Goal: Information Seeking & Learning: Check status

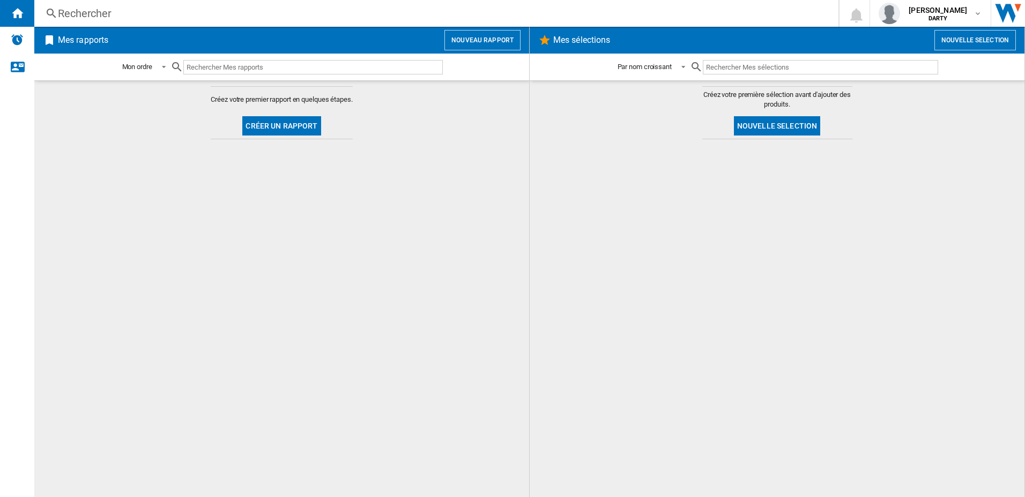
click at [60, 14] on div "Rechercher" at bounding box center [434, 13] width 752 height 15
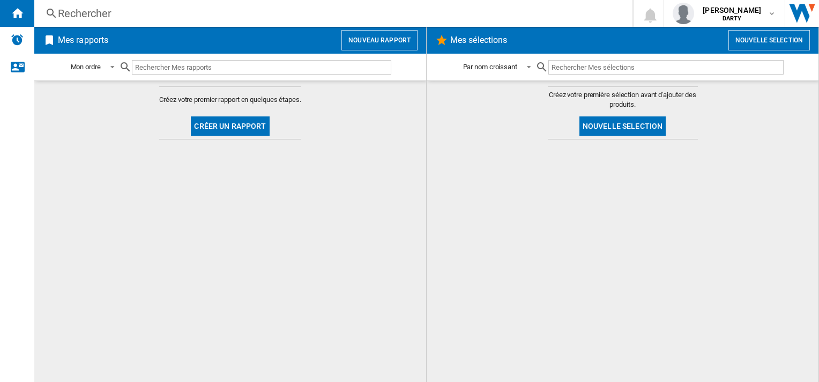
click at [84, 11] on div "Rechercher" at bounding box center [331, 13] width 547 height 15
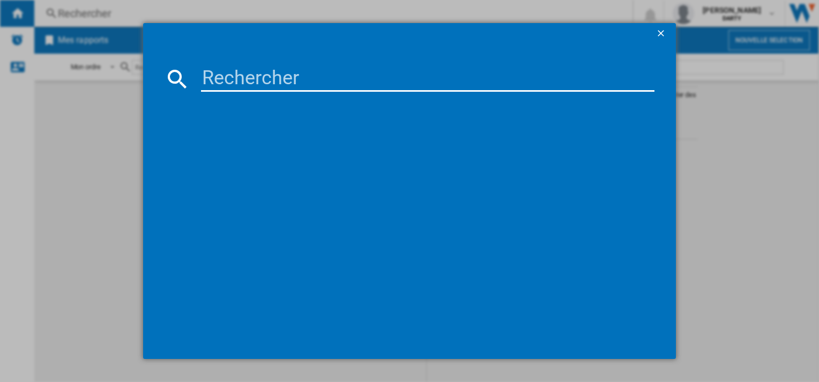
click at [251, 70] on input at bounding box center [427, 79] width 453 height 26
paste input "4250699"
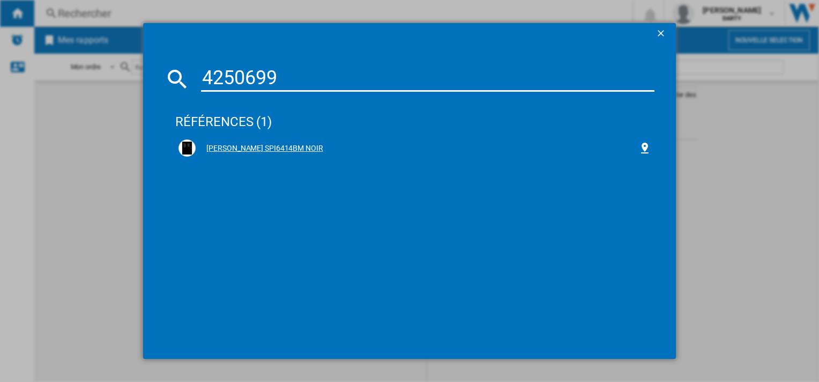
type input "4250699"
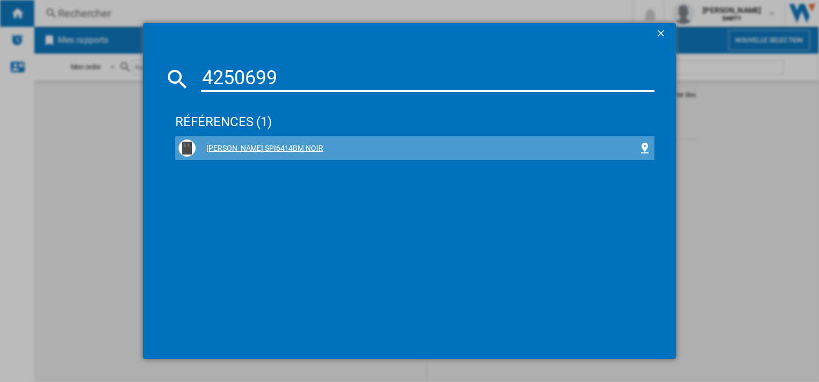
click at [245, 146] on div "[PERSON_NAME] SPI6414BM NOIR" at bounding box center [417, 148] width 442 height 11
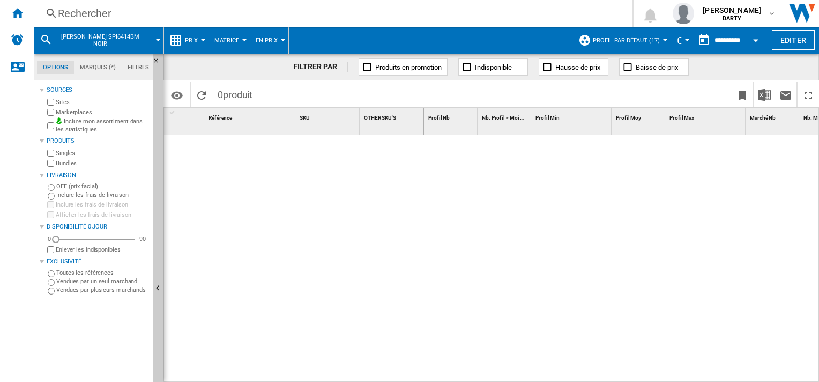
click at [759, 42] on button "Open calendar" at bounding box center [755, 38] width 19 height 19
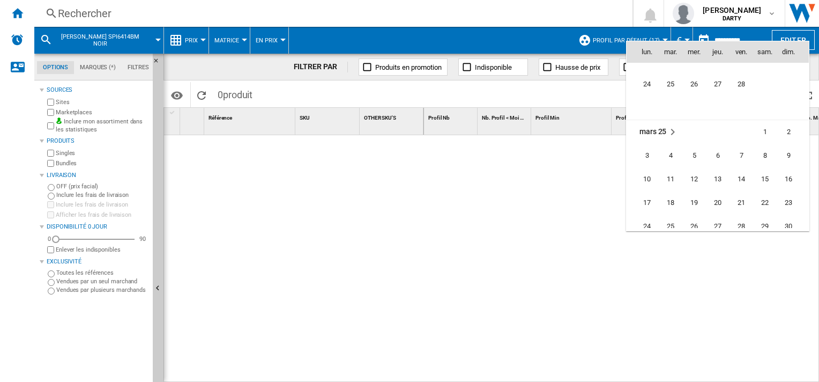
scroll to position [4202, 0]
click at [716, 159] on span "6" at bounding box center [717, 157] width 21 height 21
type input "**********"
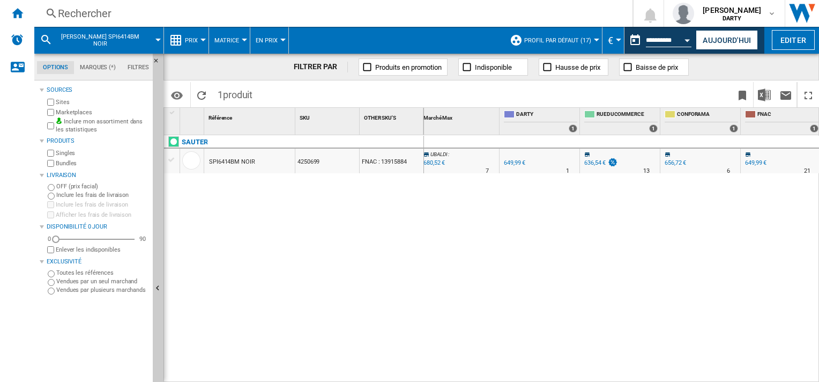
scroll to position [0, 564]
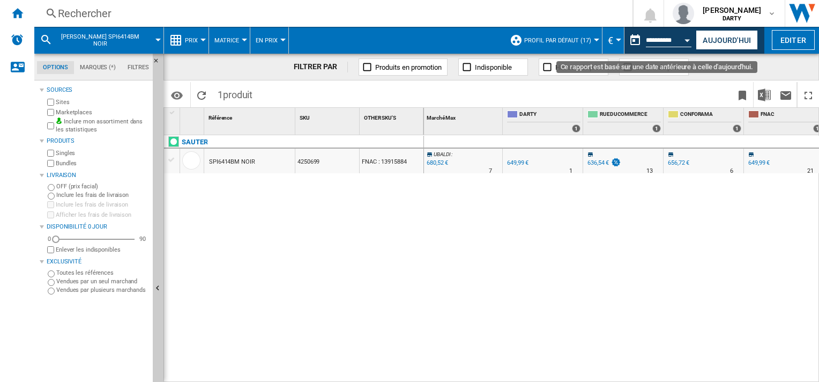
click at [688, 38] on button "Open calendar" at bounding box center [687, 38] width 19 height 19
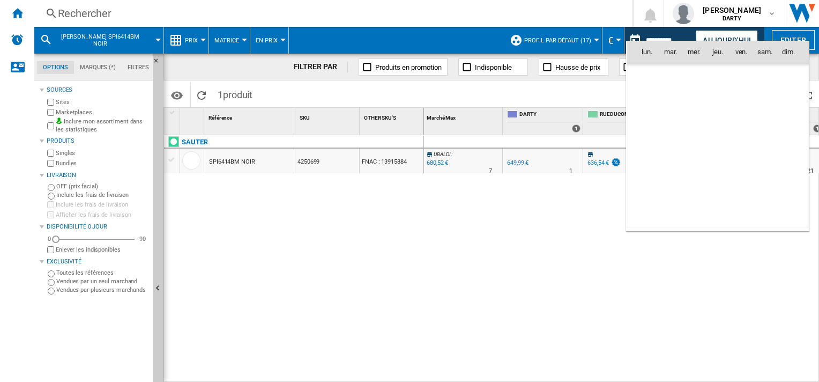
scroll to position [4261, 0]
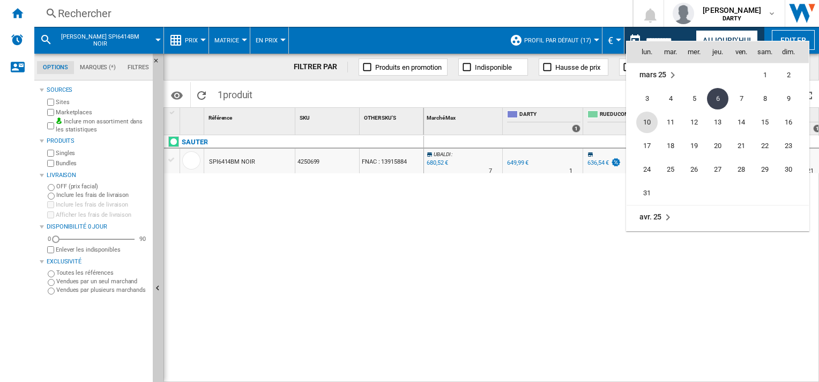
click at [642, 120] on span "10" at bounding box center [646, 121] width 21 height 21
type input "**********"
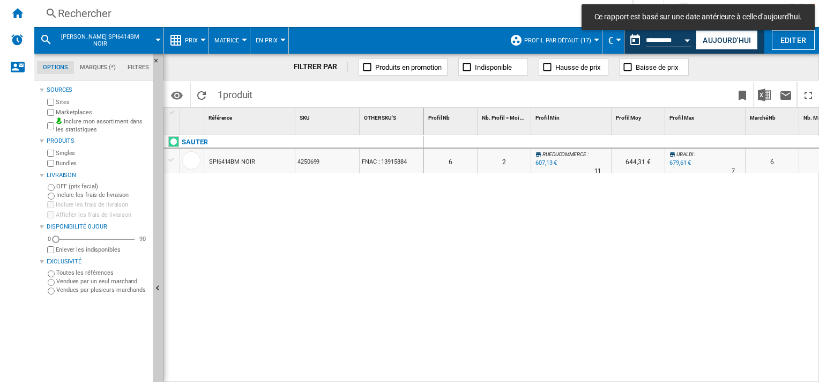
scroll to position [0, 102]
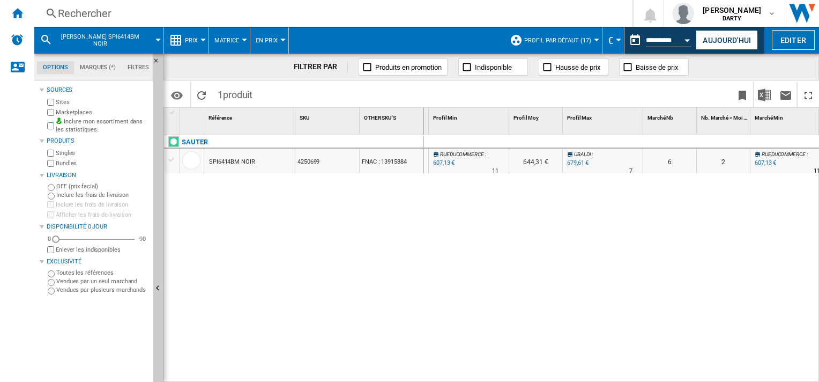
drag, startPoint x: 555, startPoint y: 379, endPoint x: 549, endPoint y: 355, distance: 25.5
click at [505, 338] on div "0 0 0 0 6 2 RUEDUCOMMERCE : -6.6 % 607,13 € % N/A 11 RUEDUCOMMERCE : 644,31 € […" at bounding box center [622, 259] width 396 height 248
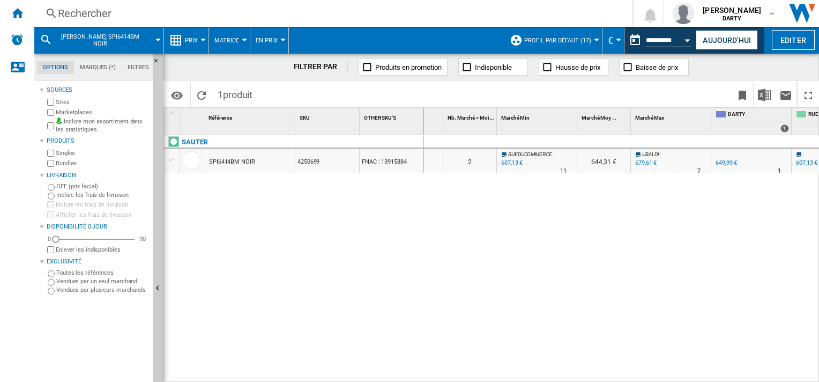
scroll to position [0, 0]
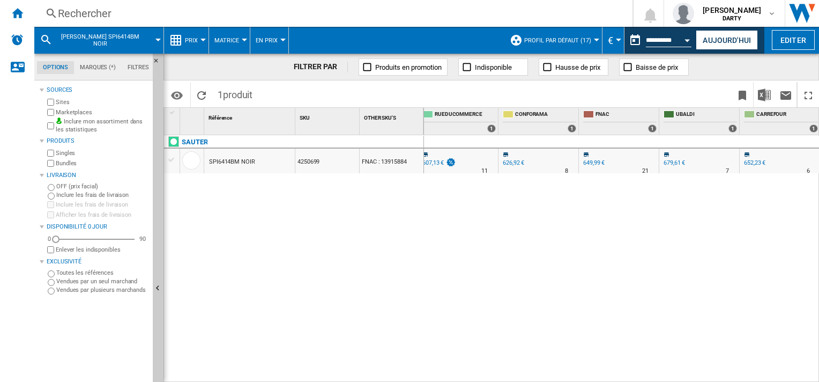
click at [687, 38] on button "Open calendar" at bounding box center [687, 38] width 19 height 19
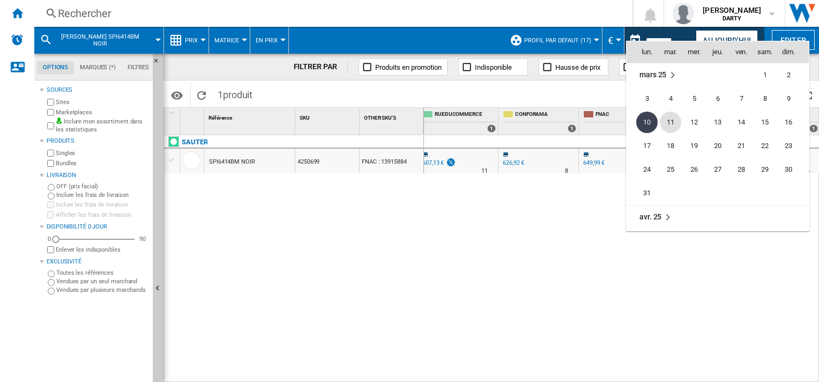
click at [672, 122] on span "11" at bounding box center [670, 121] width 21 height 21
type input "**********"
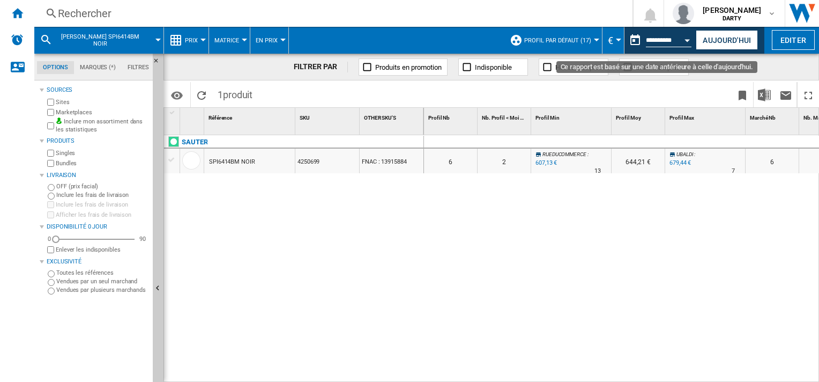
click at [689, 46] on button "Open calendar" at bounding box center [687, 38] width 19 height 19
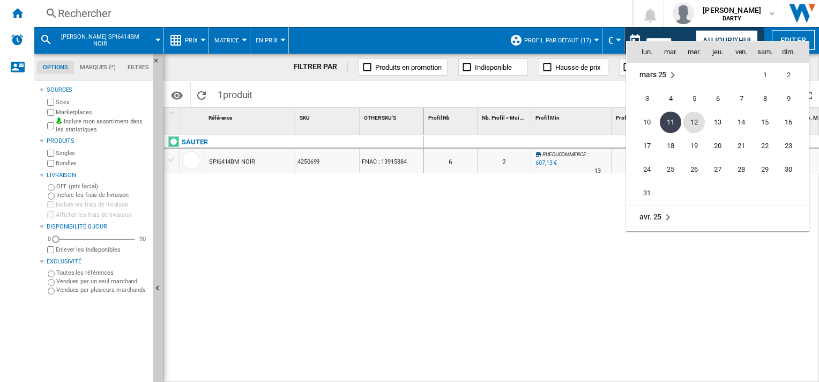
click at [696, 126] on span "12" at bounding box center [693, 121] width 21 height 21
type input "**********"
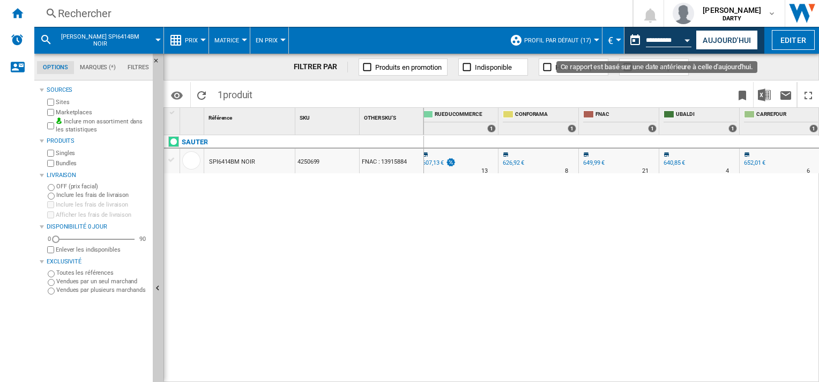
click at [684, 38] on button "Open calendar" at bounding box center [687, 38] width 19 height 19
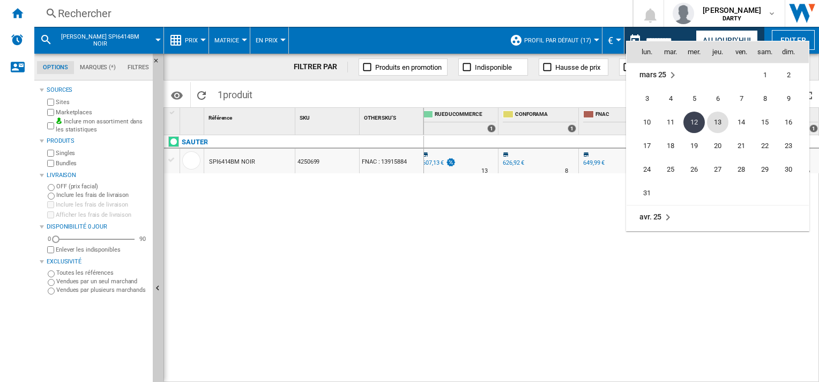
click at [720, 118] on span "13" at bounding box center [717, 121] width 21 height 21
type input "**********"
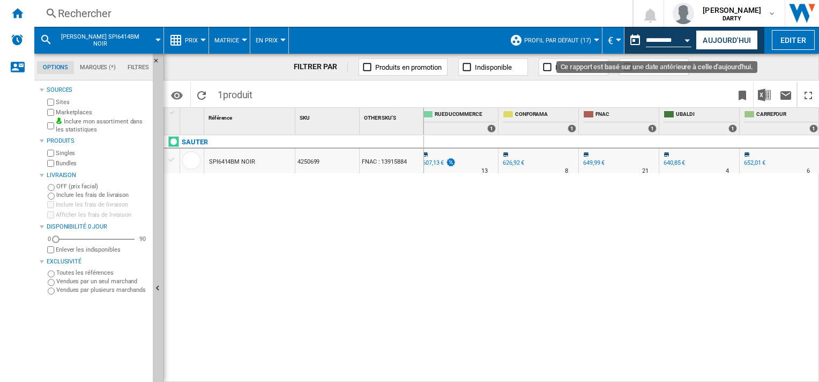
click at [687, 38] on button "Open calendar" at bounding box center [687, 38] width 19 height 19
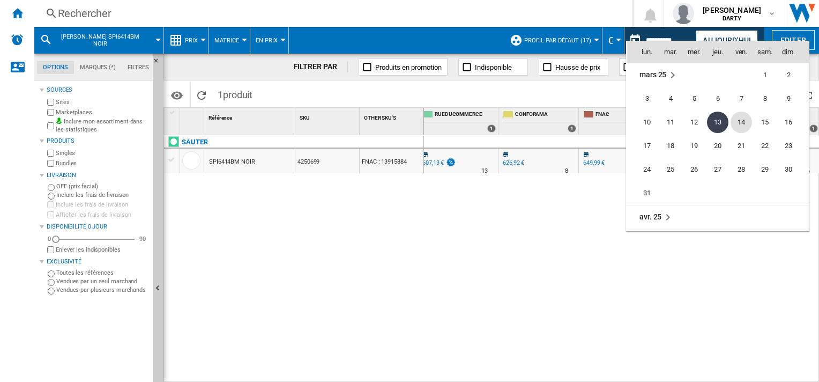
click at [742, 123] on span "14" at bounding box center [740, 121] width 21 height 21
type input "**********"
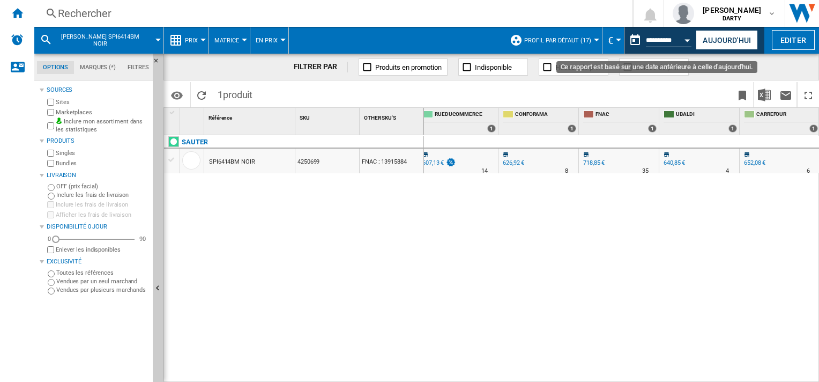
click at [685, 42] on button "Open calendar" at bounding box center [687, 38] width 19 height 19
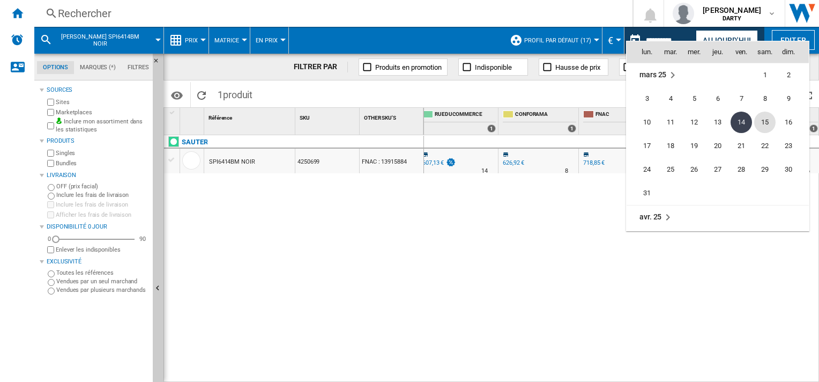
click at [766, 126] on span "15" at bounding box center [764, 121] width 21 height 21
type input "**********"
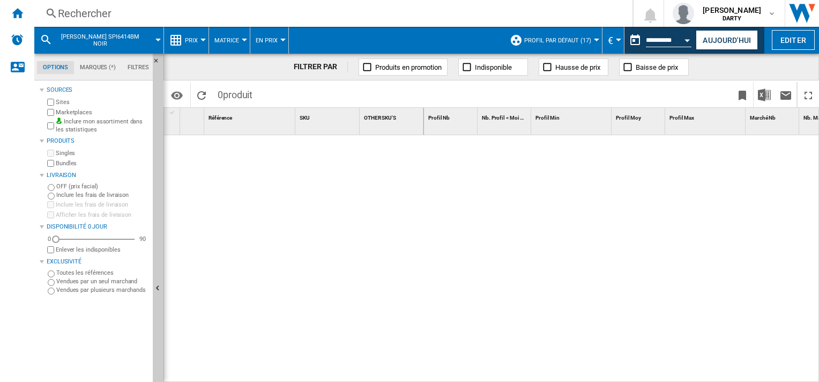
click at [47, 155] on div "Singles" at bounding box center [96, 153] width 103 height 10
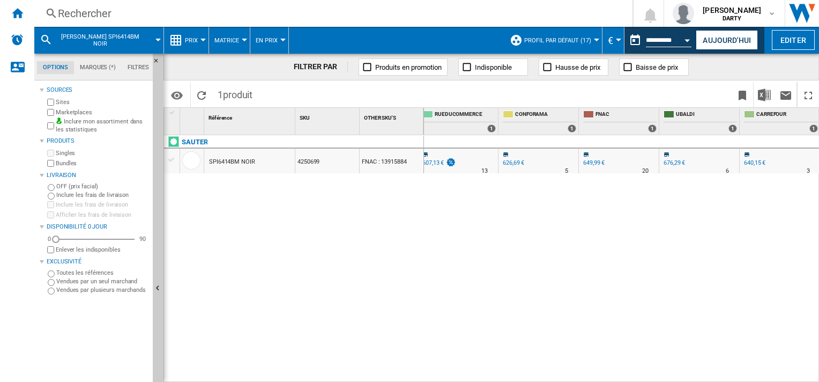
click at [94, 331] on div "Sources Sites Marketplaces Inclure mon assortiment dans les statistiques Produi…" at bounding box center [94, 232] width 109 height 299
click at [687, 38] on button "Open calendar" at bounding box center [687, 38] width 19 height 19
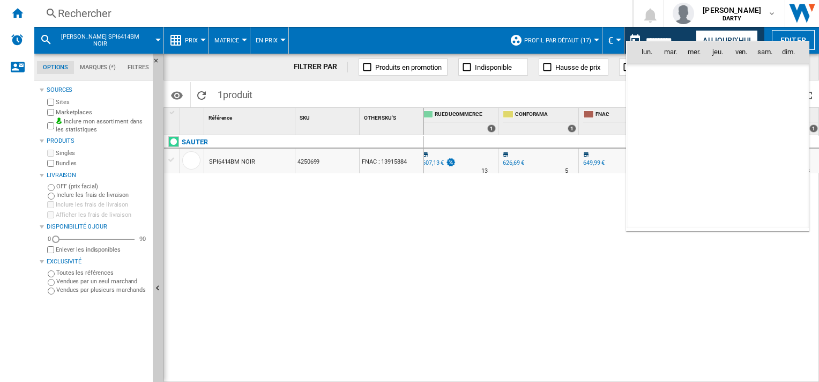
scroll to position [4261, 0]
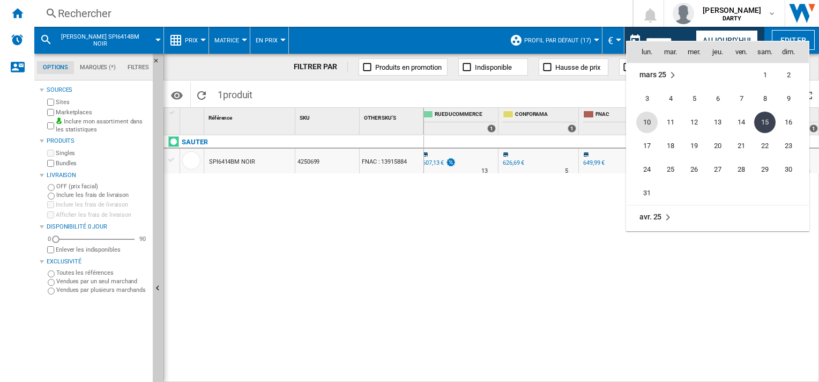
click at [643, 122] on span "10" at bounding box center [646, 121] width 21 height 21
type input "**********"
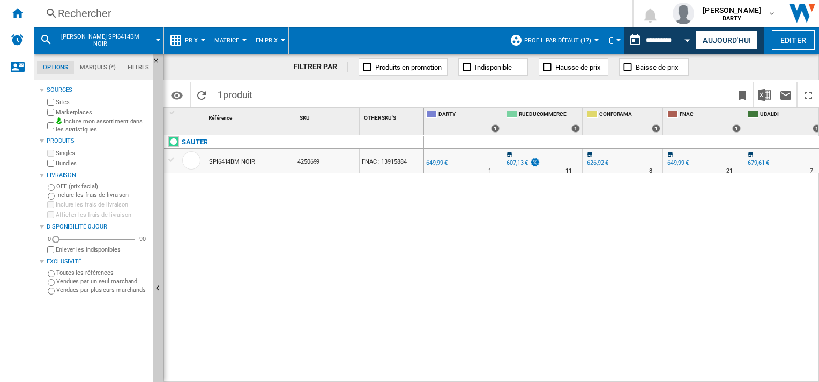
scroll to position [0, 729]
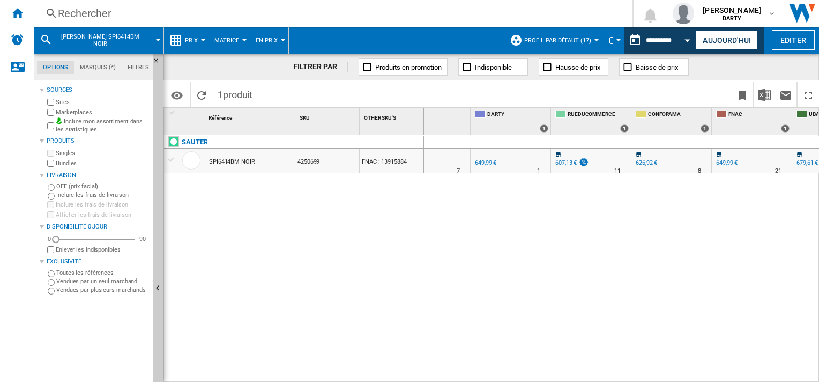
scroll to position [0, 602]
